Goal: Task Accomplishment & Management: Use online tool/utility

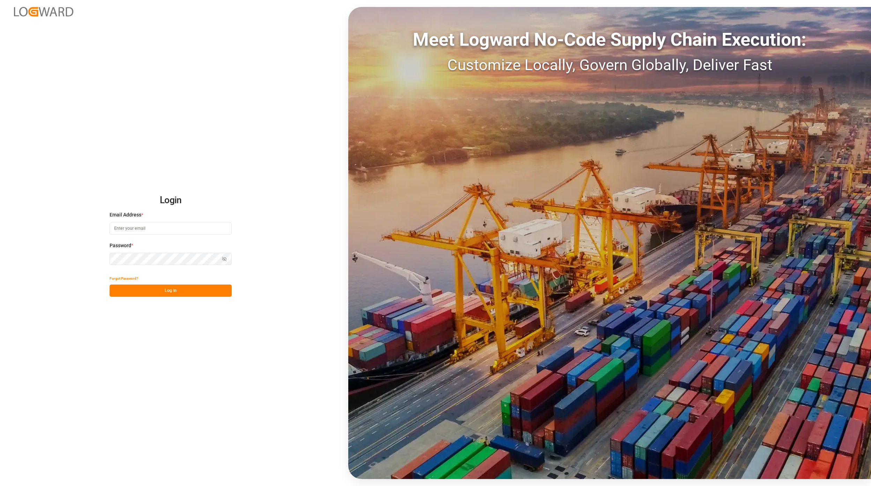
type input "[EMAIL_ADDRESS][PERSON_NAME][DOMAIN_NAME]"
click at [168, 294] on button "Log In" at bounding box center [171, 290] width 122 height 12
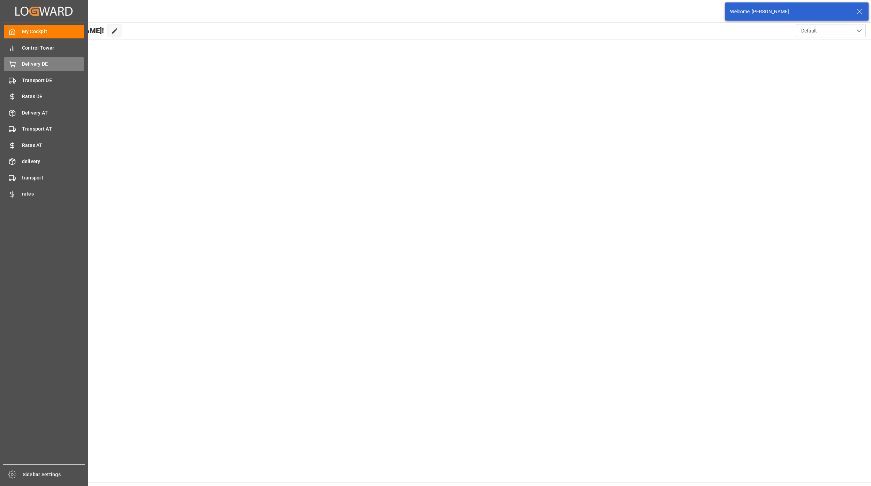
click at [45, 57] on div "Delivery DE Delivery DE" at bounding box center [44, 64] width 80 height 14
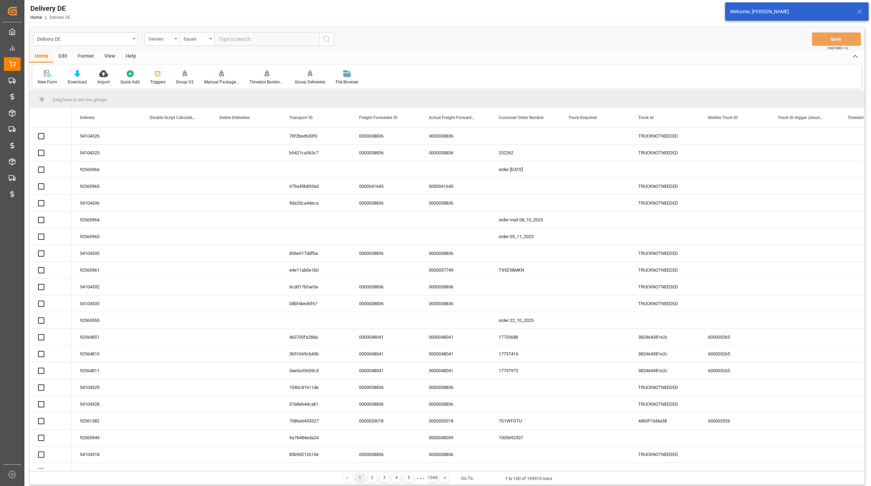
click at [234, 38] on input "text" at bounding box center [267, 38] width 105 height 13
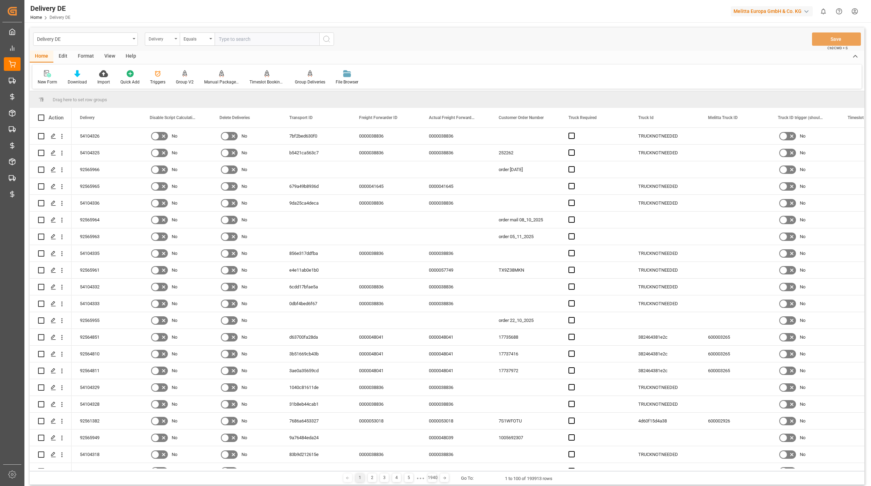
click at [152, 35] on div "Delivery" at bounding box center [161, 38] width 24 height 8
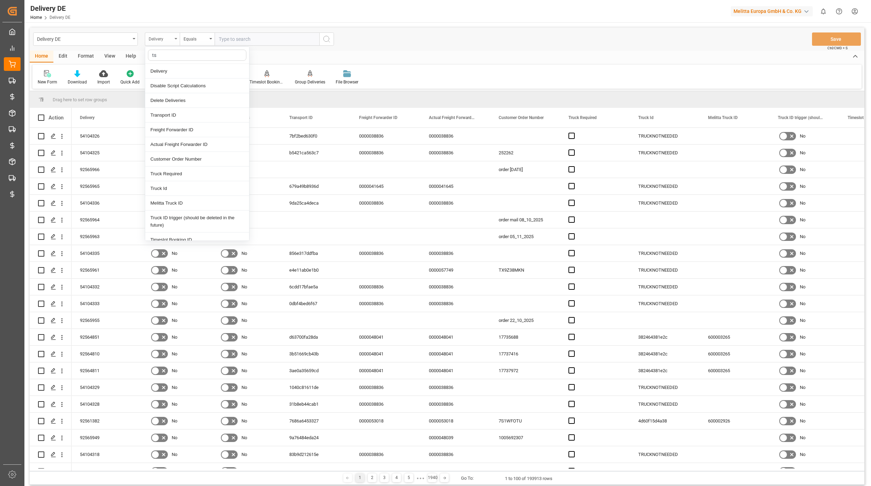
type input "tsp"
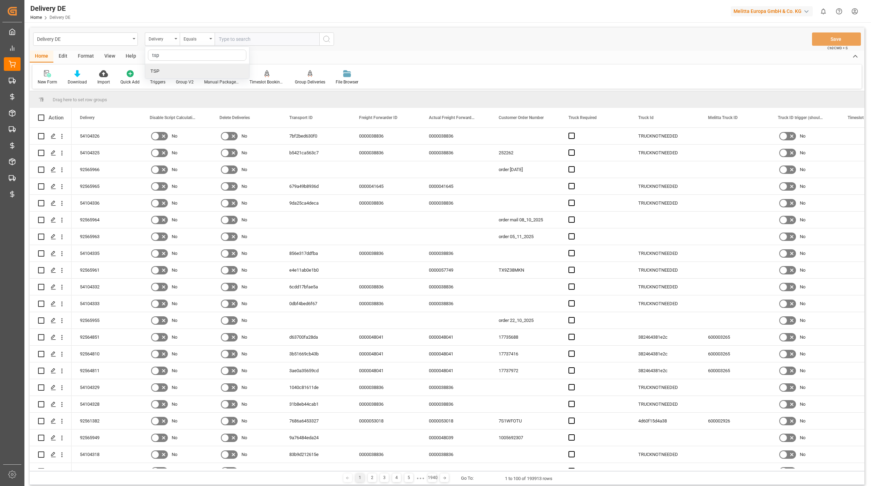
drag, startPoint x: 175, startPoint y: 70, endPoint x: 243, endPoint y: 54, distance: 69.7
click at [179, 70] on div "TSP" at bounding box center [197, 71] width 104 height 15
click at [246, 38] on input "text" at bounding box center [267, 38] width 105 height 13
type input "Hölkemeier"
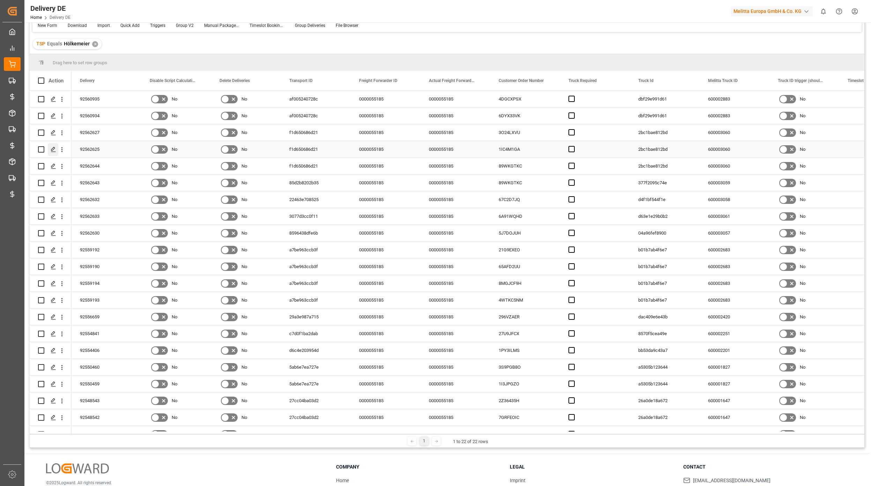
click at [54, 151] on icon "Press SPACE to select this row." at bounding box center [54, 150] width 6 height 6
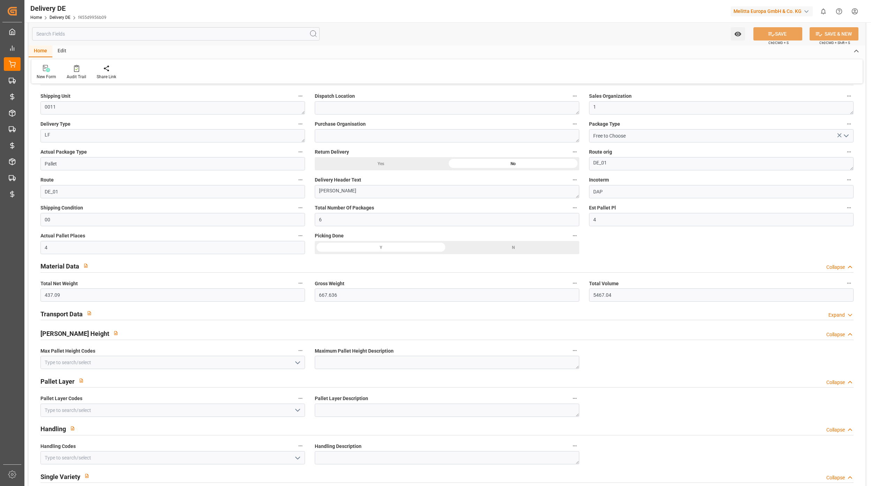
type input "6"
type input "4"
type input "437.09"
type input "667.636"
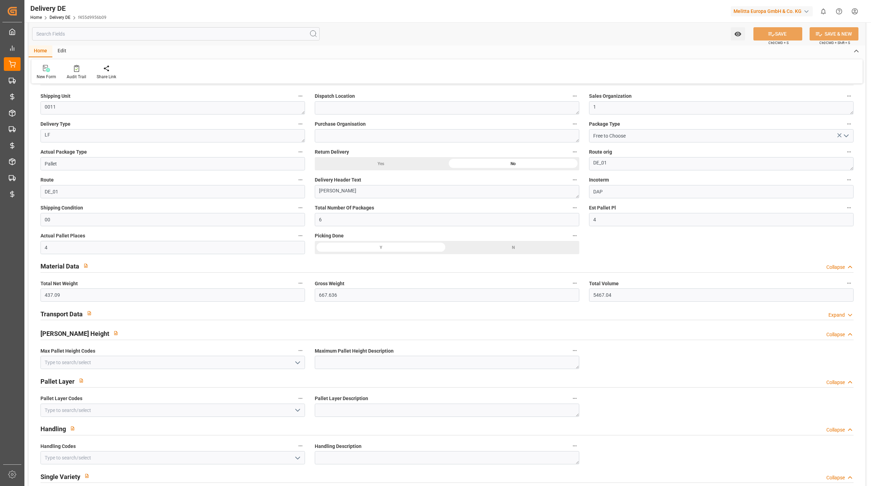
type input "5467.04"
type input "[DATE]"
